Goal: Task Accomplishment & Management: Use online tool/utility

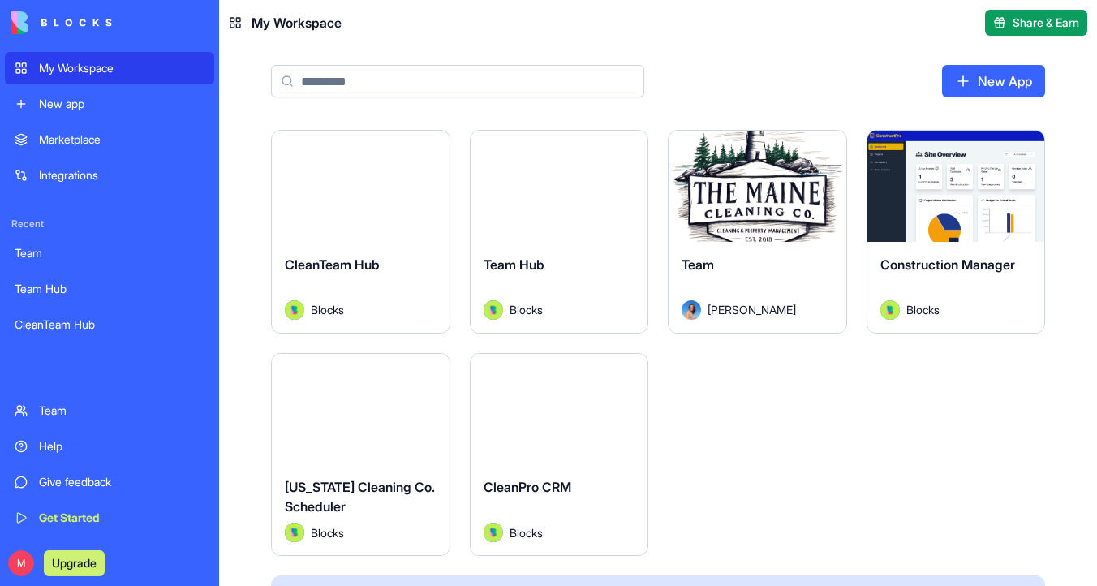
click at [346, 216] on div "Launch" at bounding box center [361, 186] width 178 height 111
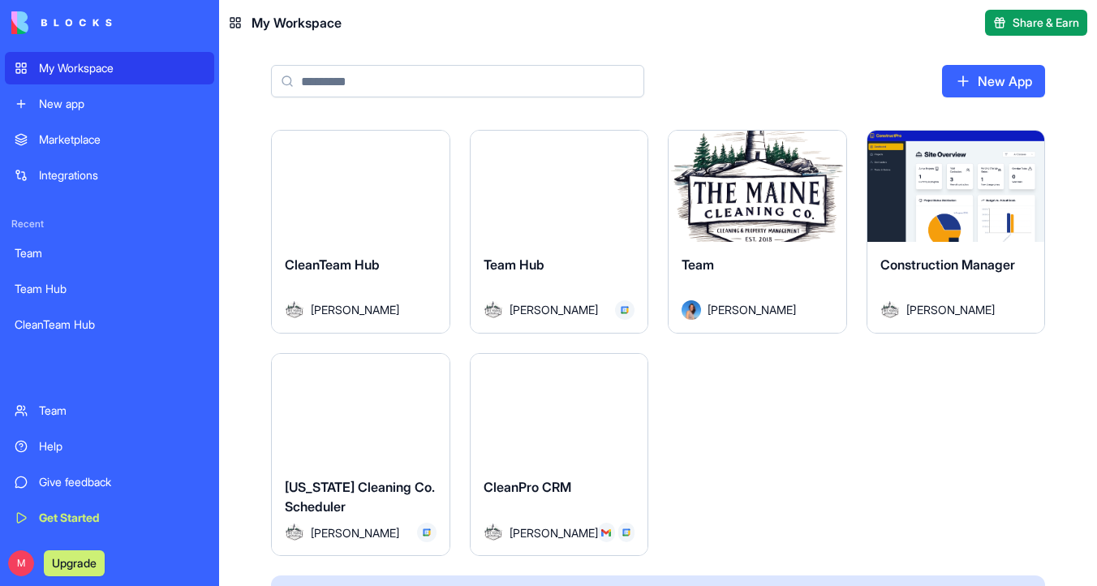
click at [929, 152] on div "Launch" at bounding box center [957, 186] width 178 height 111
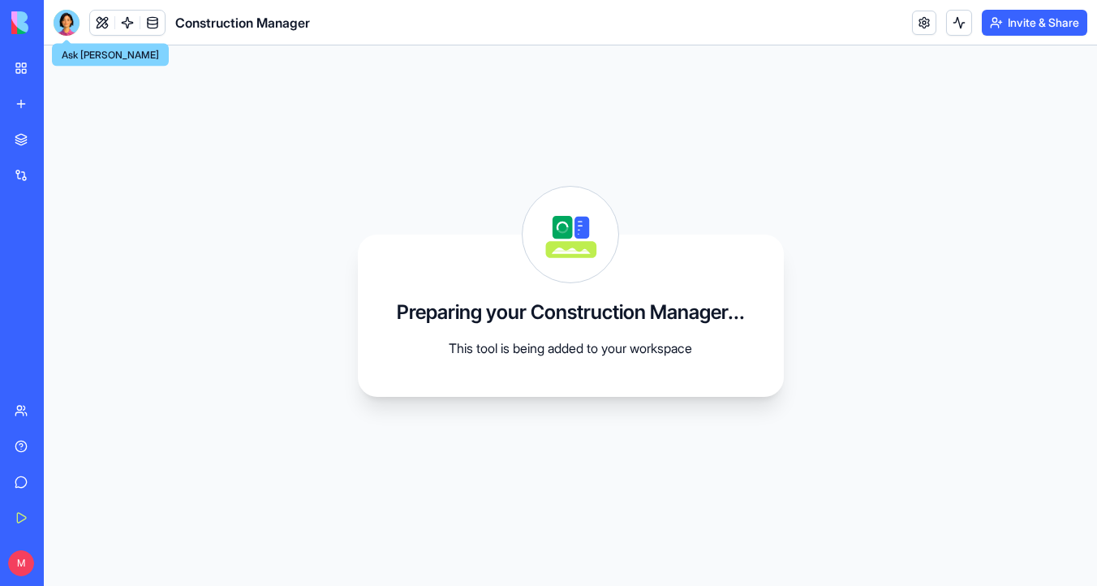
click at [62, 39] on header "Construction Manager Invite & Share" at bounding box center [570, 22] width 1053 height 45
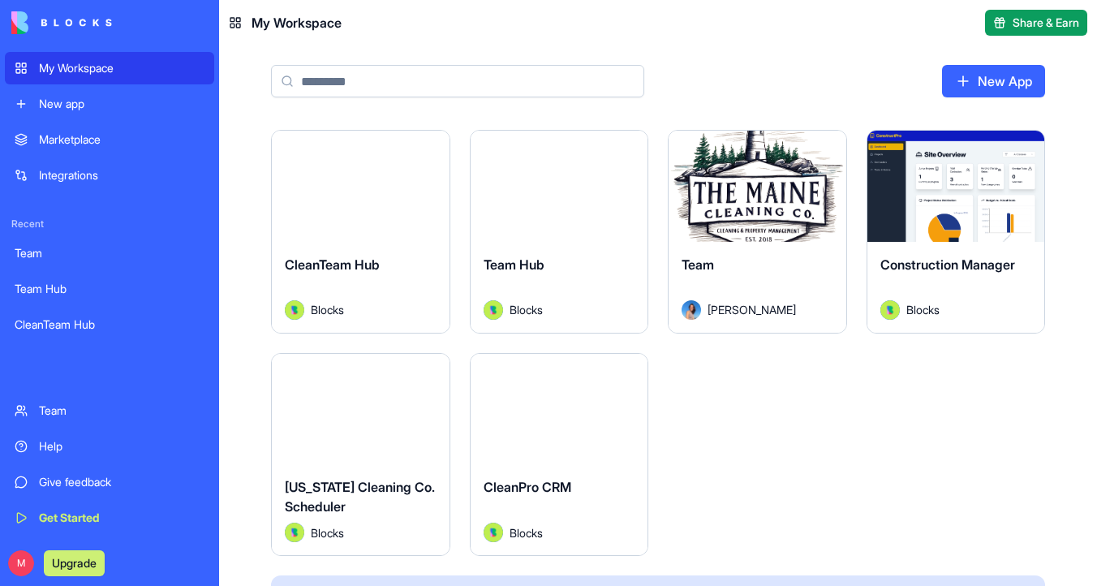
click at [338, 165] on div "Launch" at bounding box center [361, 186] width 178 height 111
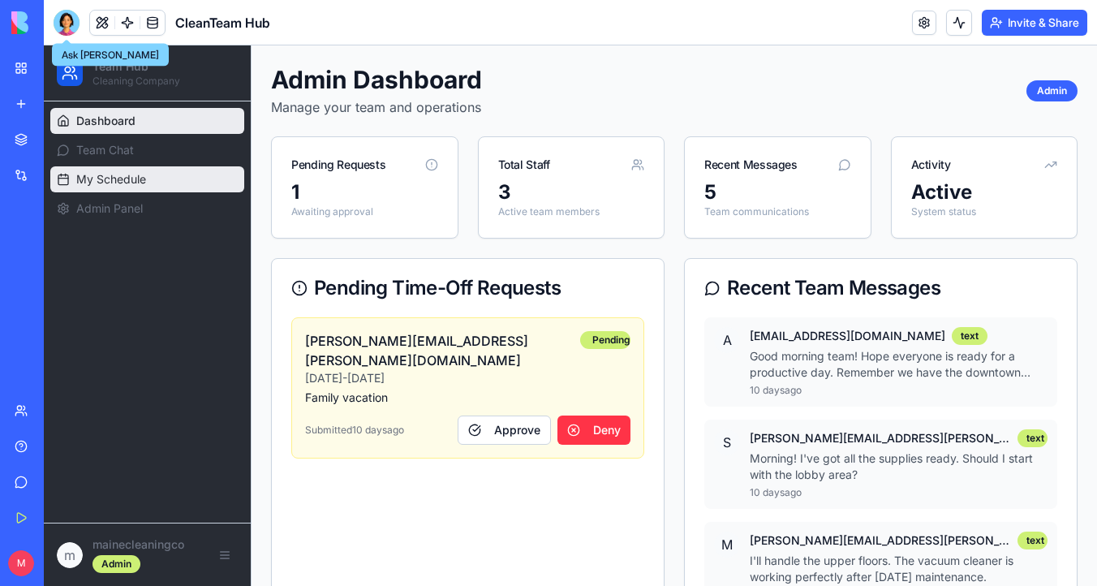
click at [104, 174] on span "My Schedule" at bounding box center [111, 179] width 70 height 16
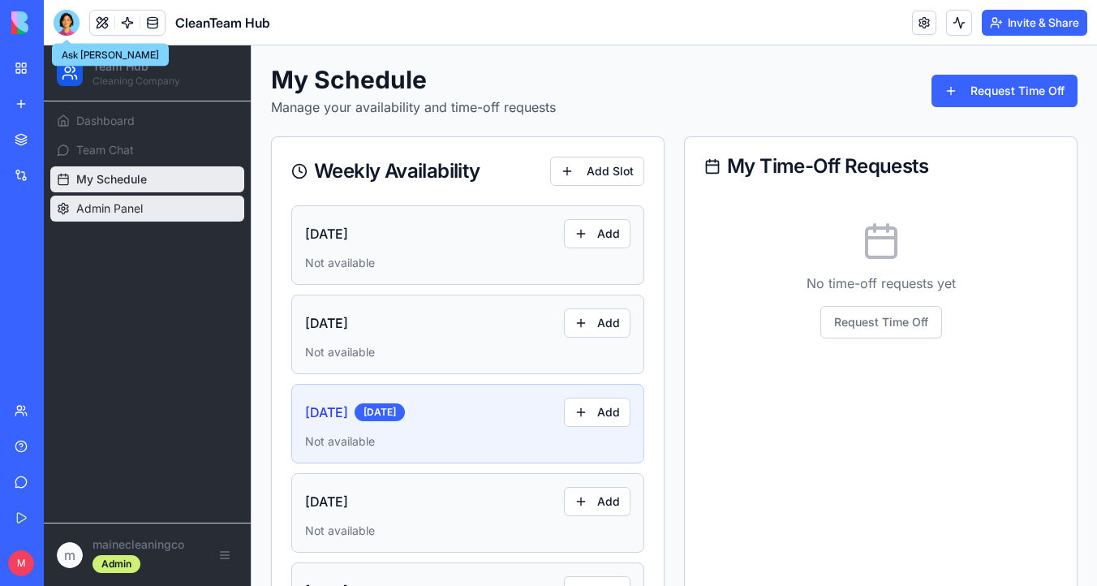
click at [147, 211] on link "Admin Panel" at bounding box center [147, 209] width 194 height 26
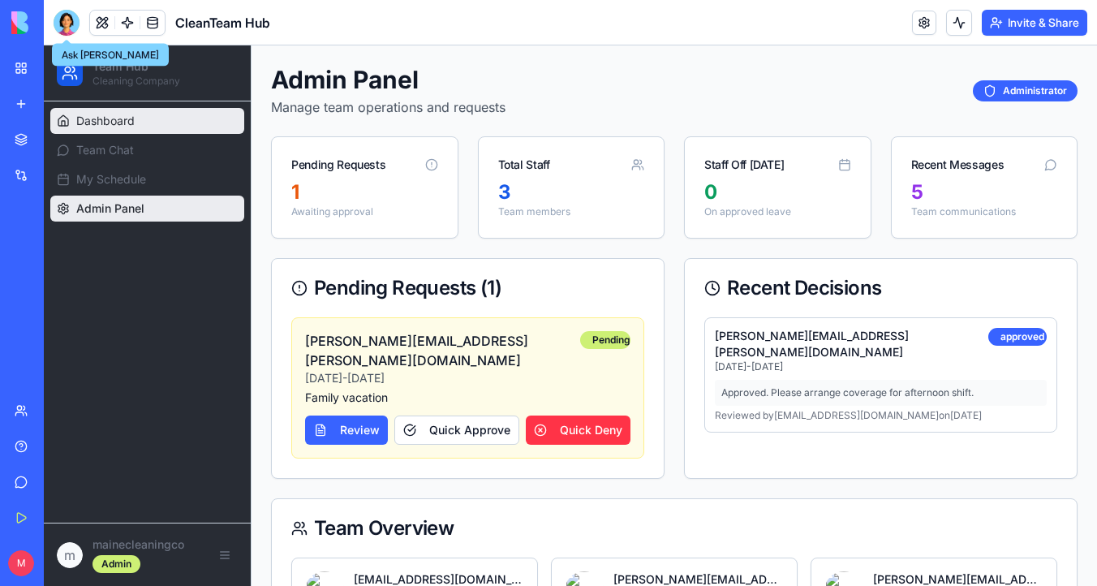
click at [160, 131] on link "Dashboard" at bounding box center [147, 121] width 194 height 26
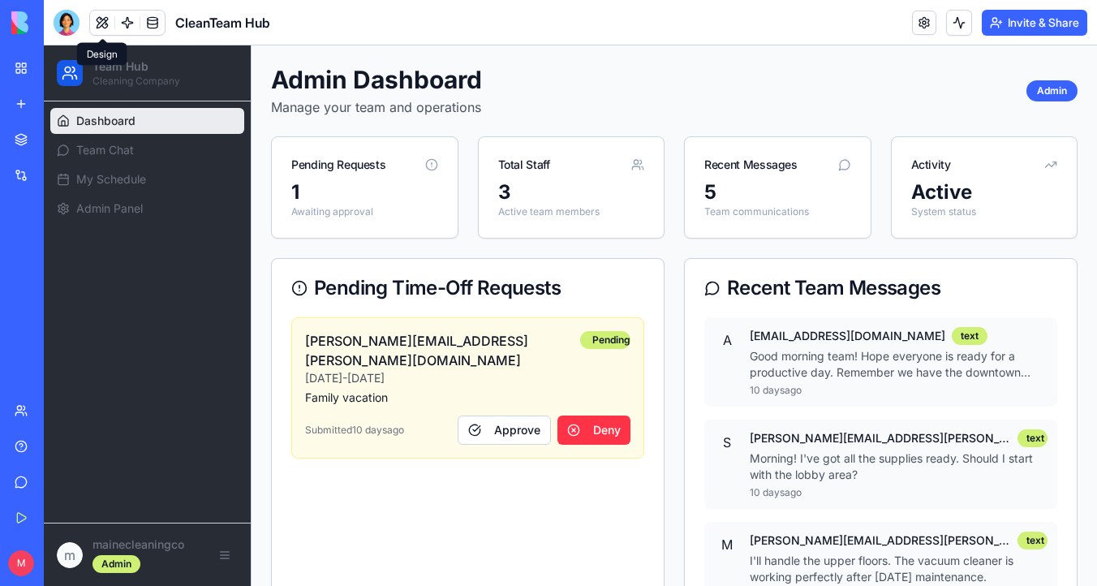
click at [104, 24] on button at bounding box center [102, 23] width 24 height 24
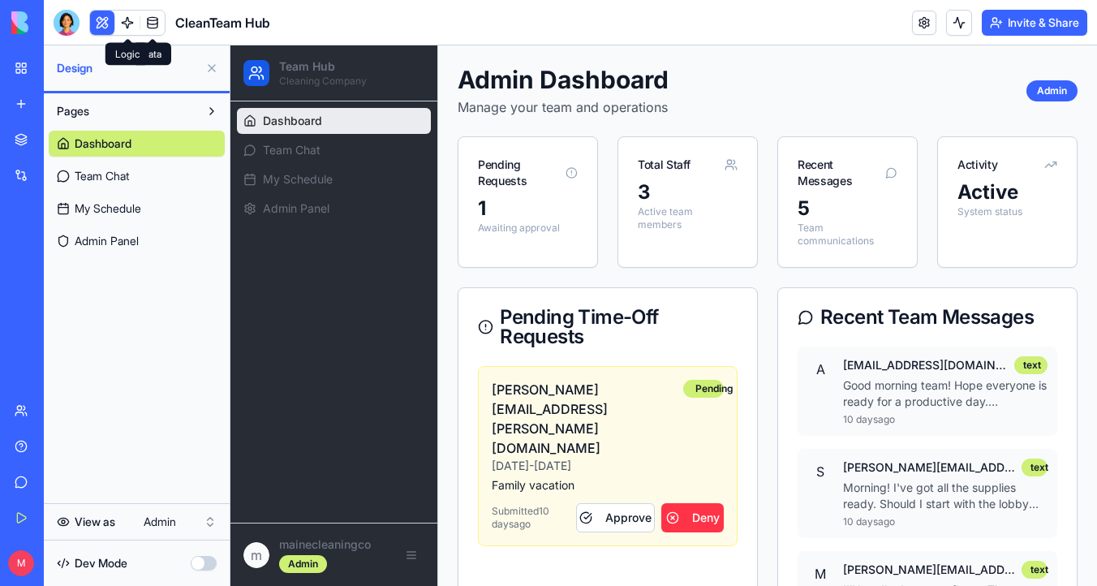
click at [127, 23] on link at bounding box center [127, 23] width 24 height 24
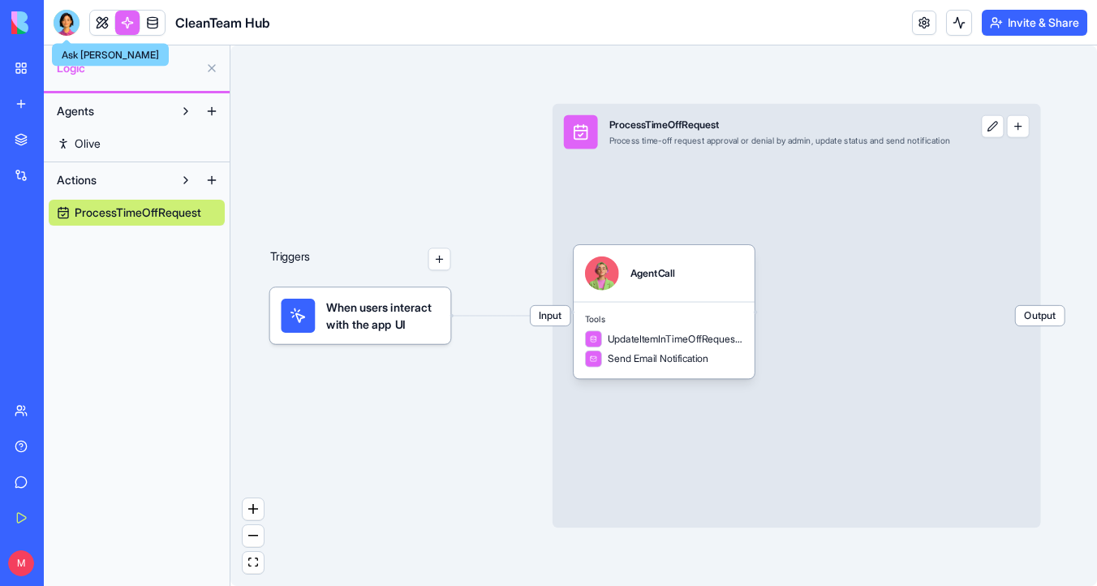
click at [73, 24] on div at bounding box center [67, 23] width 26 height 26
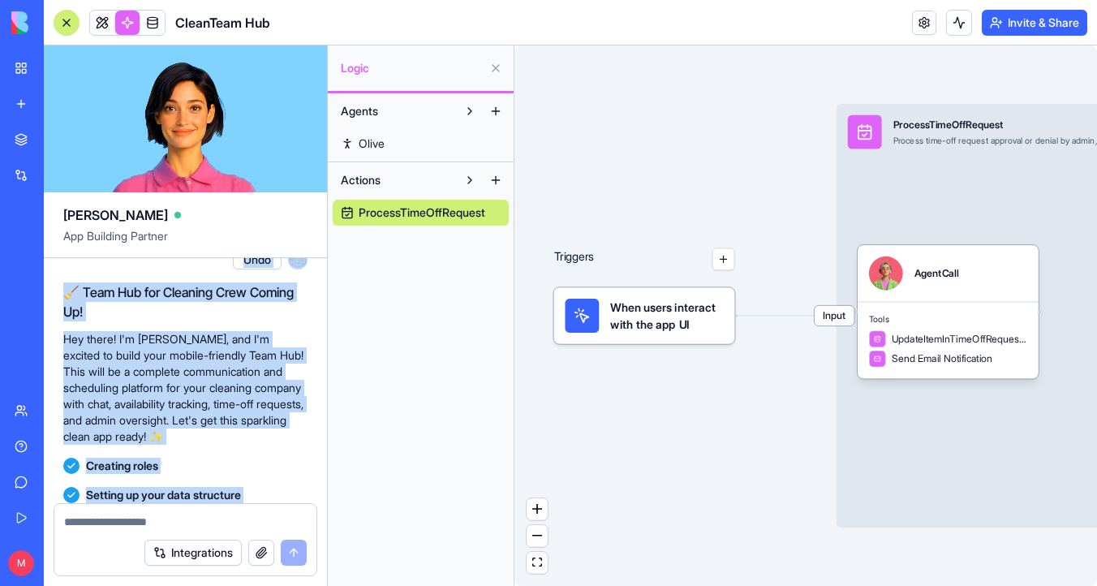
scroll to position [1198, 0]
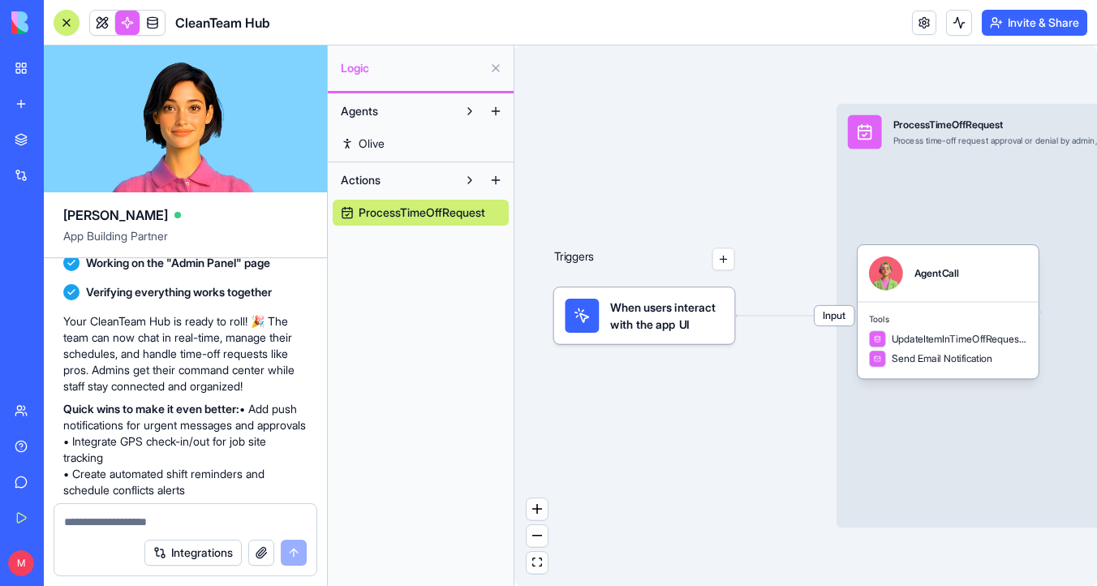
drag, startPoint x: 72, startPoint y: 281, endPoint x: 153, endPoint y: 274, distance: 81.4
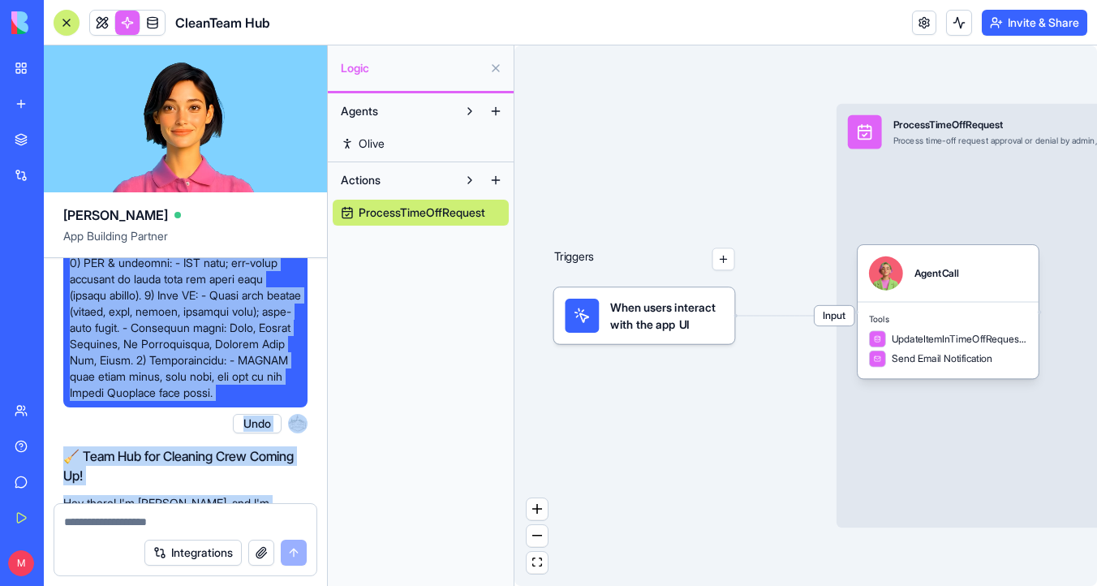
scroll to position [503, 0]
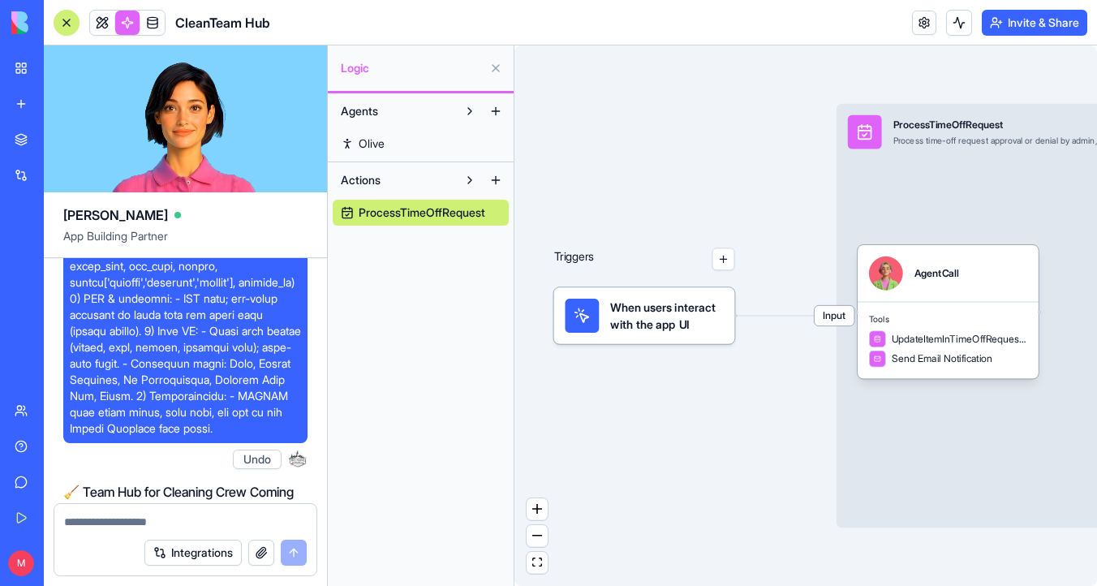
click at [168, 336] on span at bounding box center [185, 103] width 231 height 665
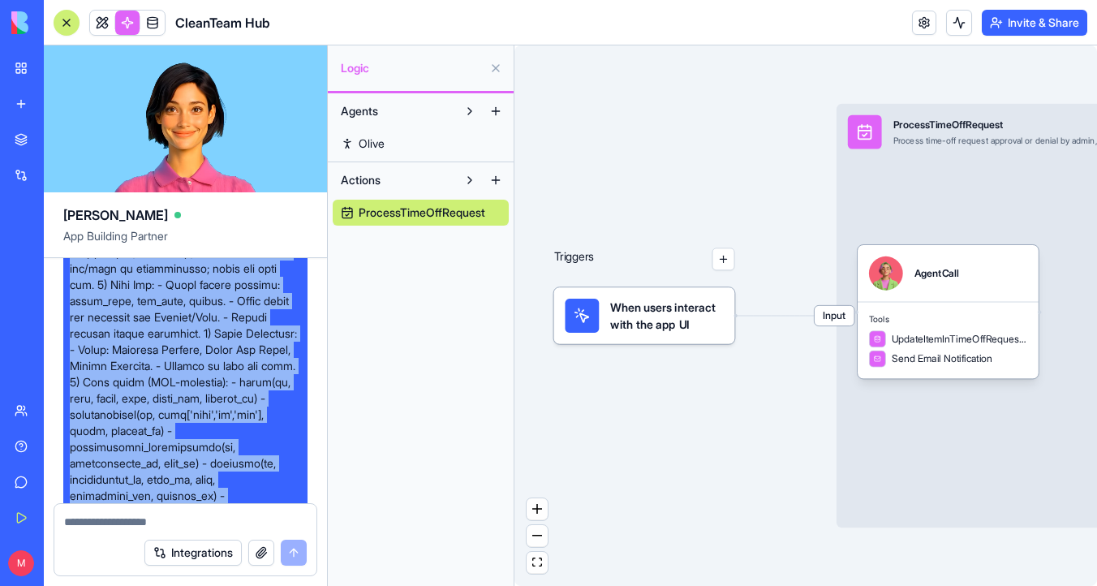
scroll to position [0, 0]
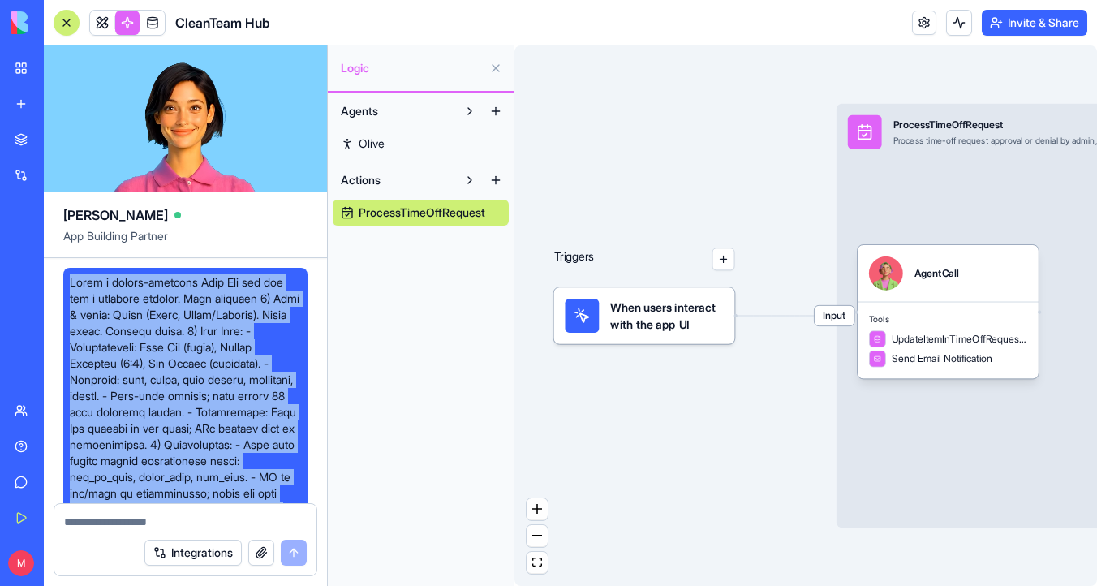
drag, startPoint x: 187, startPoint y: 458, endPoint x: 67, endPoint y: 289, distance: 207.2
copy span "Build a mobile-friendly Team Hub web app for a cleaning company. Core features …"
